Goal: Transaction & Acquisition: Purchase product/service

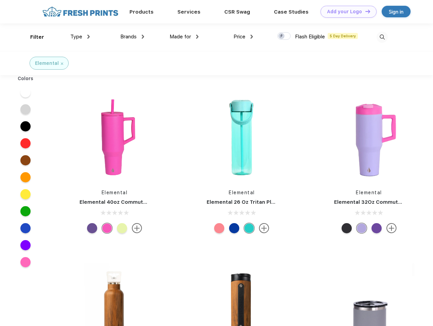
scroll to position [0, 0]
click at [346, 12] on link "Add your Logo Design Tool" at bounding box center [348, 12] width 56 height 12
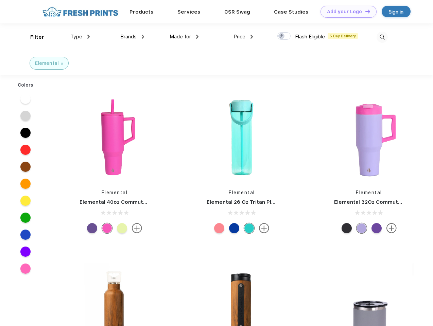
click at [0, 0] on div "Design Tool" at bounding box center [0, 0] width 0 height 0
click at [364, 11] on link "Add your Logo Design Tool" at bounding box center [348, 12] width 56 height 12
click at [33, 37] on div "Filter" at bounding box center [37, 37] width 14 height 8
click at [80, 37] on span "Type" at bounding box center [76, 37] width 12 height 6
click at [132, 37] on span "Brands" at bounding box center [128, 37] width 16 height 6
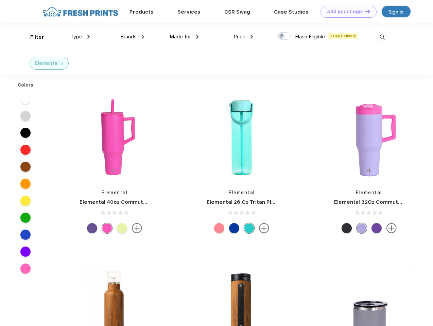
click at [184, 37] on span "Made for" at bounding box center [179, 37] width 21 height 6
click at [243, 37] on span "Price" at bounding box center [239, 37] width 12 height 6
click at [284, 36] on div at bounding box center [283, 35] width 13 height 7
click at [282, 36] on input "checkbox" at bounding box center [279, 34] width 4 height 4
click at [382, 37] on img at bounding box center [381, 37] width 11 height 11
